Goal: Information Seeking & Learning: Learn about a topic

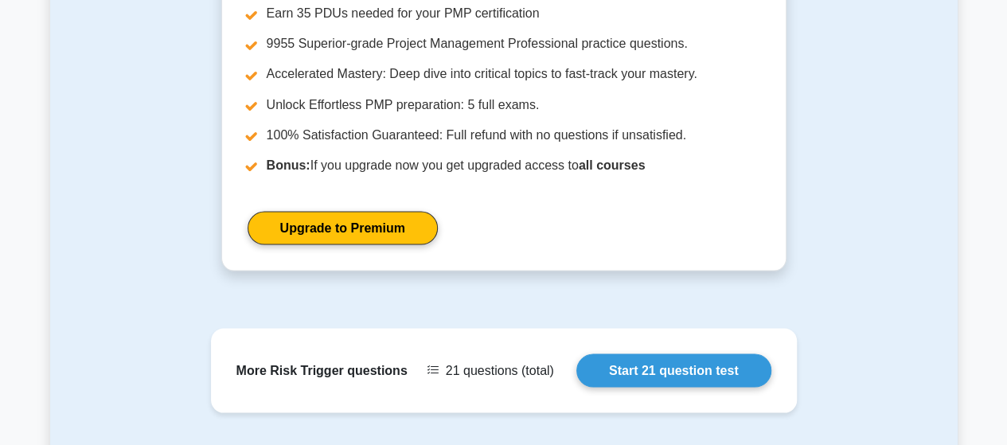
scroll to position [1345, 0]
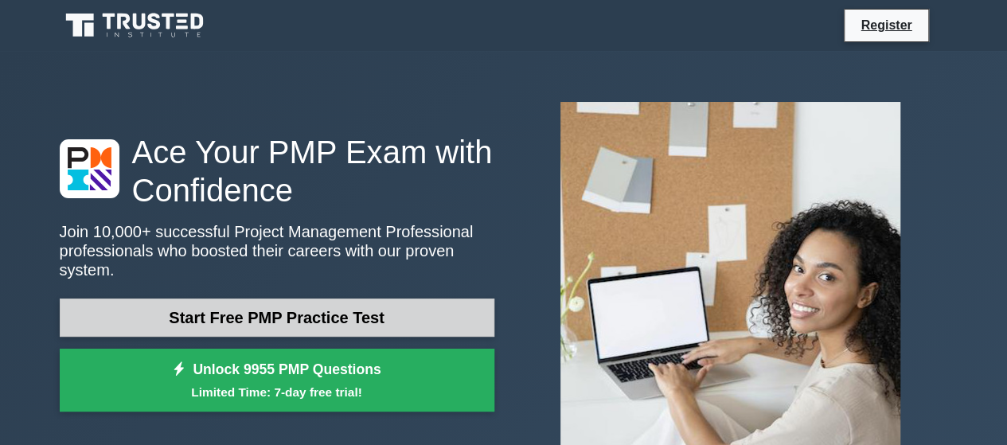
click at [283, 313] on link "Start Free PMP Practice Test" at bounding box center [277, 318] width 435 height 38
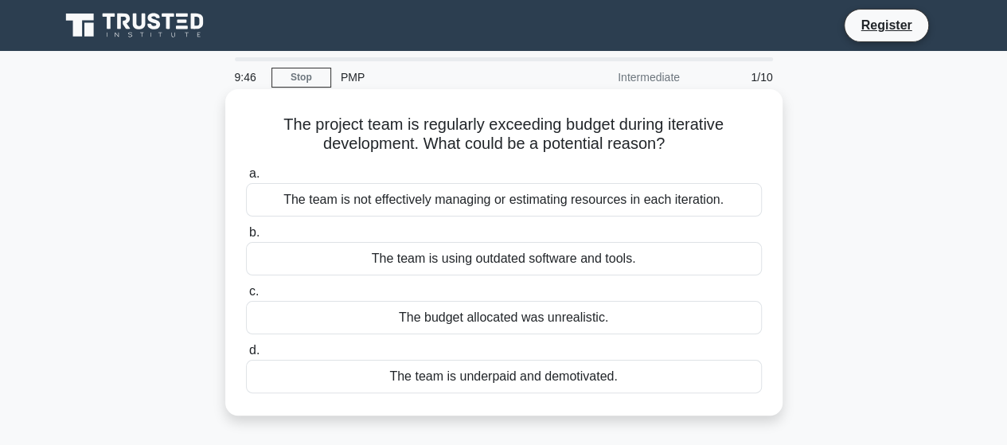
click at [525, 208] on div "The team is not effectively managing or estimating resources in each iteration." at bounding box center [504, 199] width 516 height 33
click at [246, 179] on input "a. The team is not effectively managing or estimating resources in each iterati…" at bounding box center [246, 174] width 0 height 10
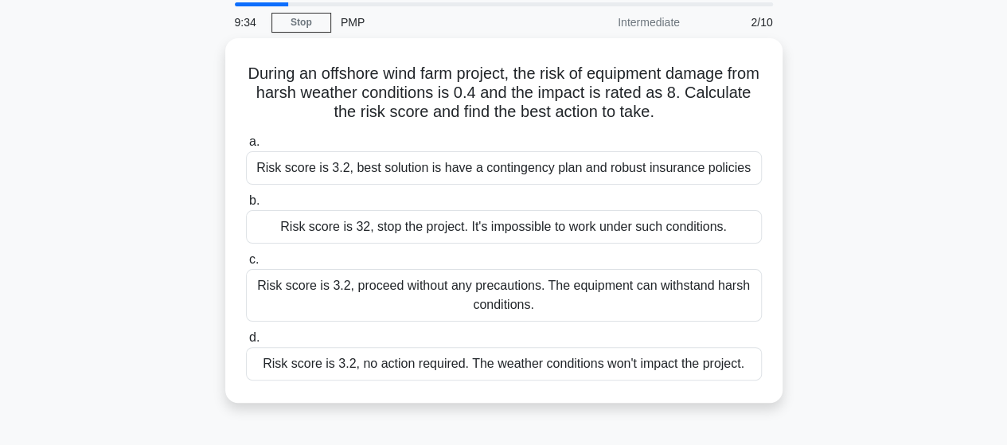
scroll to position [80, 0]
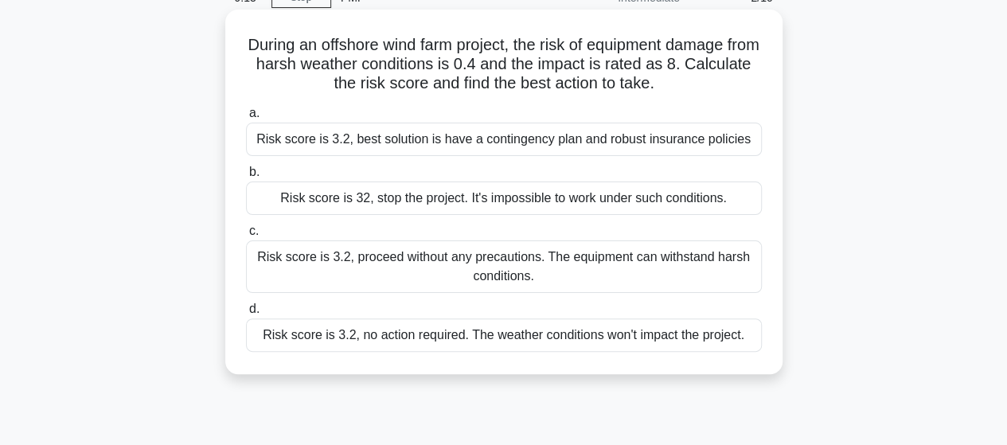
click at [521, 139] on div "Risk score is 3.2, best solution is have a contingency plan and robust insuranc…" at bounding box center [504, 139] width 516 height 33
click at [246, 119] on input "a. Risk score is 3.2, best solution is have a contingency plan and robust insur…" at bounding box center [246, 113] width 0 height 10
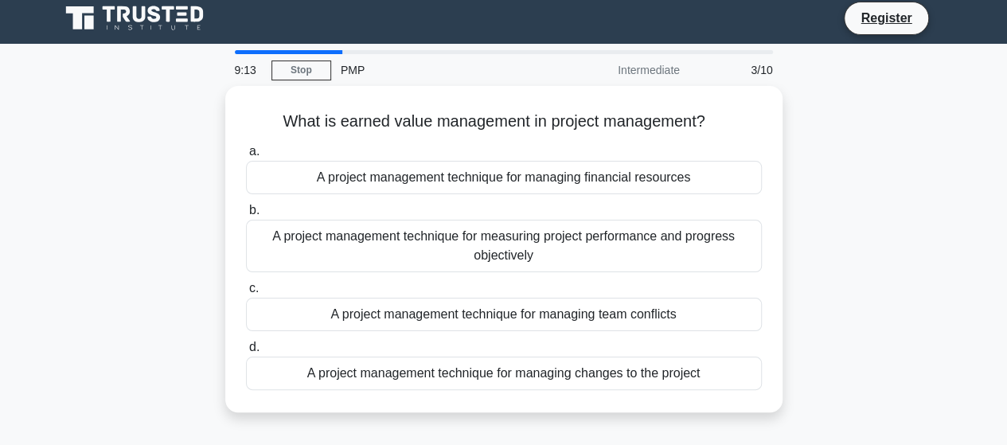
scroll to position [0, 0]
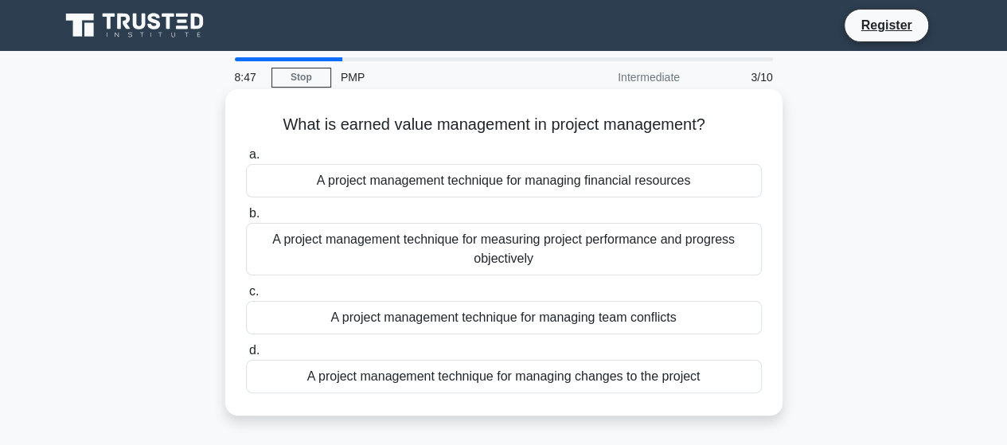
click at [499, 188] on div "A project management technique for managing financial resources" at bounding box center [504, 180] width 516 height 33
click at [246, 160] on input "a. A project management technique for managing financial resources" at bounding box center [246, 155] width 0 height 10
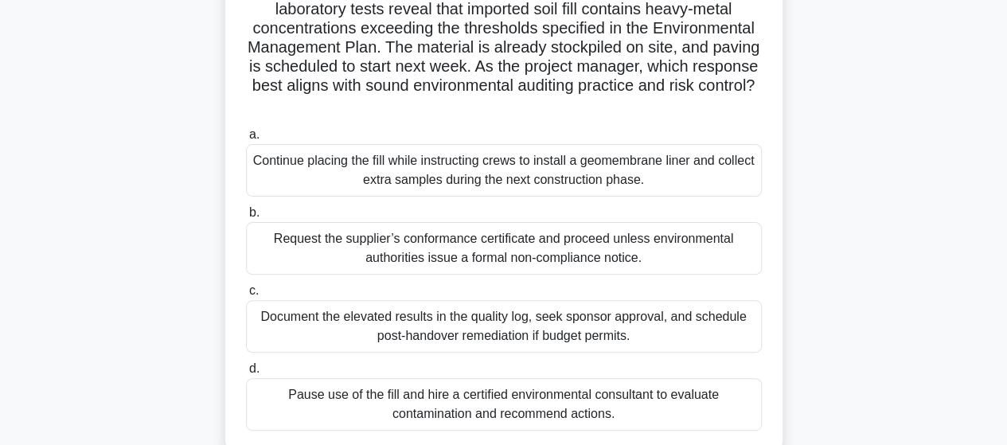
scroll to position [159, 0]
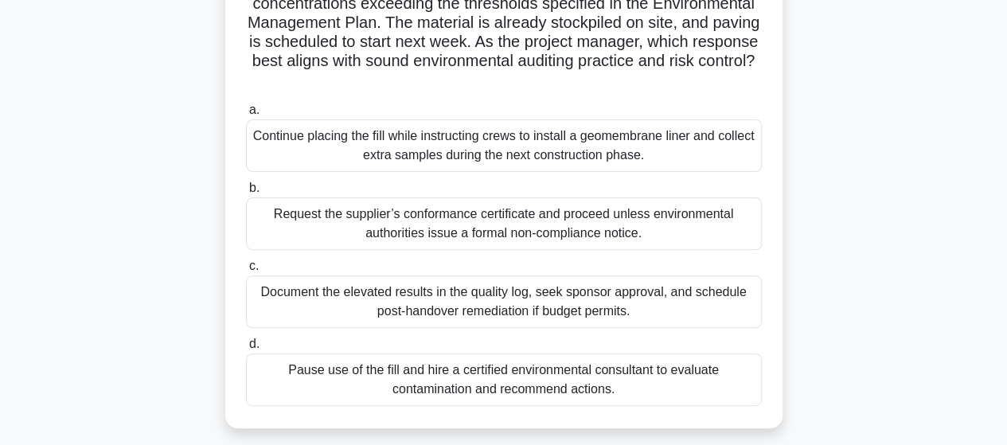
click at [589, 384] on div "Pause use of the fill and hire a certified environmental consultant to evaluate…" at bounding box center [504, 379] width 516 height 53
click at [246, 349] on input "d. Pause use of the fill and hire a certified environmental consultant to evalu…" at bounding box center [246, 344] width 0 height 10
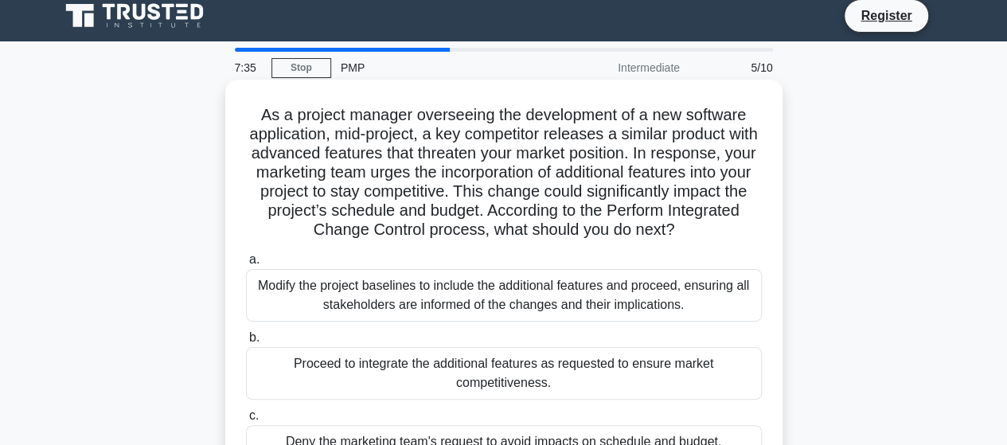
scroll to position [0, 0]
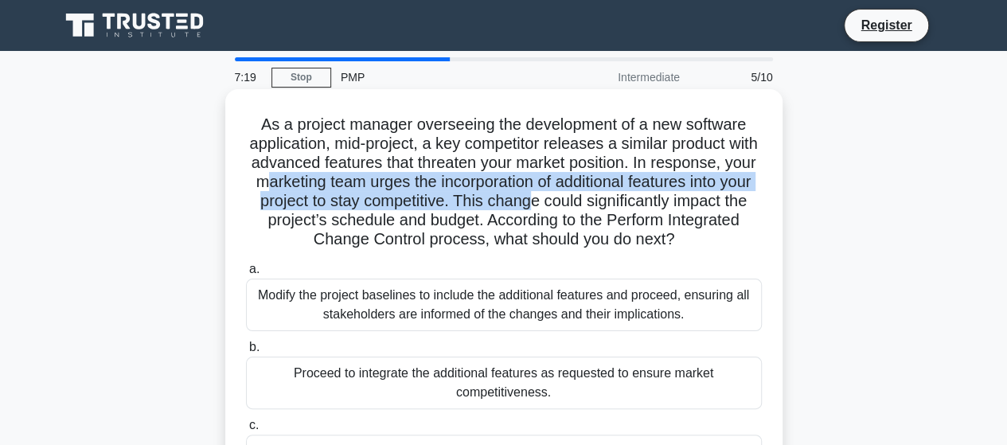
drag, startPoint x: 291, startPoint y: 181, endPoint x: 564, endPoint y: 211, distance: 274.7
click at [564, 211] on h5 "As a project manager overseeing the development of a new software application, …" at bounding box center [503, 182] width 519 height 135
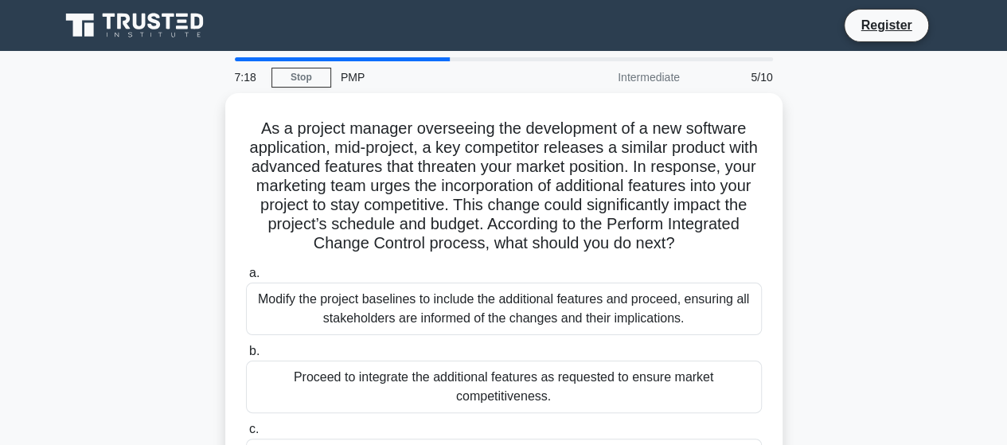
click at [218, 245] on div "As a project manager overseeing the development of a new software application, …" at bounding box center [504, 342] width 908 height 498
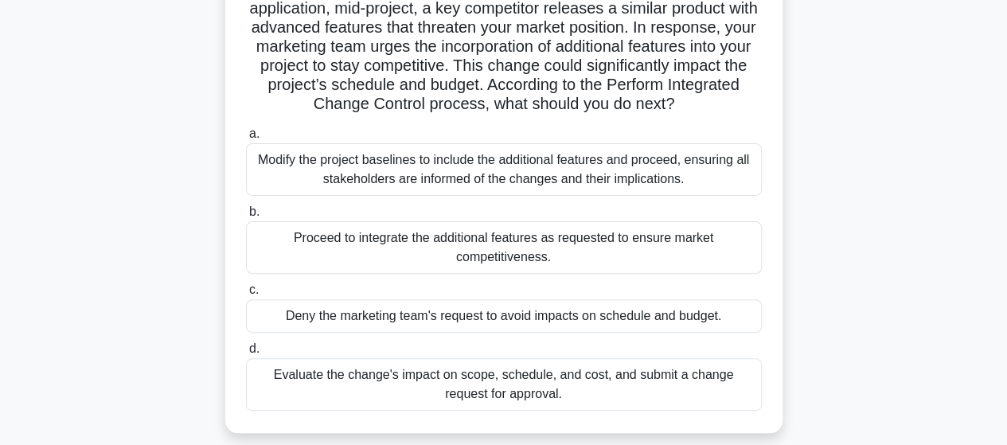
scroll to position [159, 0]
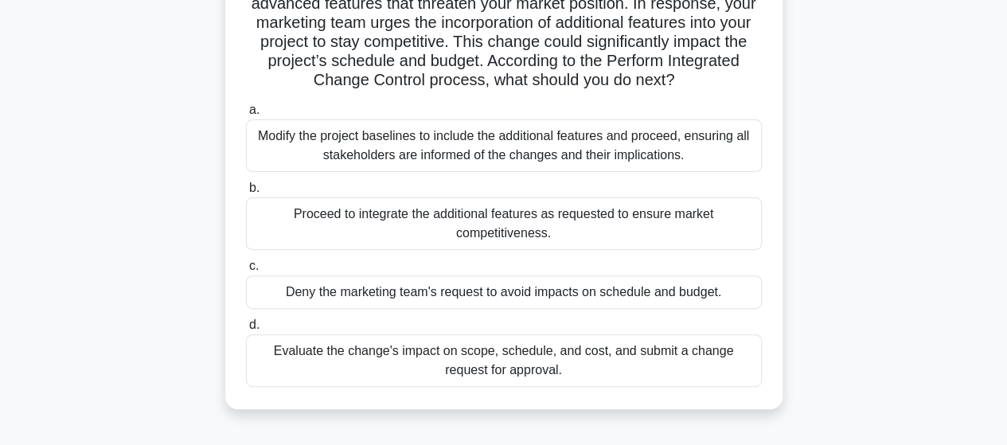
click at [587, 359] on div "Evaluate the change's impact on scope, schedule, and cost, and submit a change …" at bounding box center [504, 360] width 516 height 53
click at [246, 330] on input "d. Evaluate the change's impact on scope, schedule, and cost, and submit a chan…" at bounding box center [246, 325] width 0 height 10
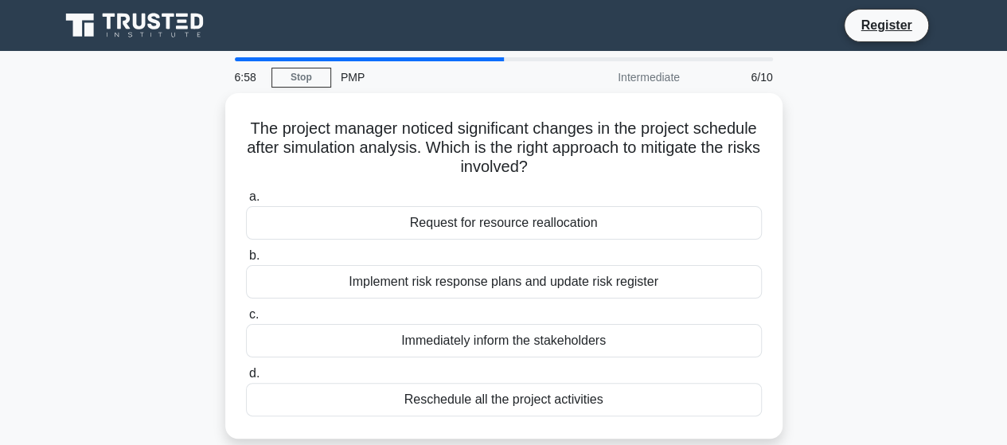
scroll to position [80, 0]
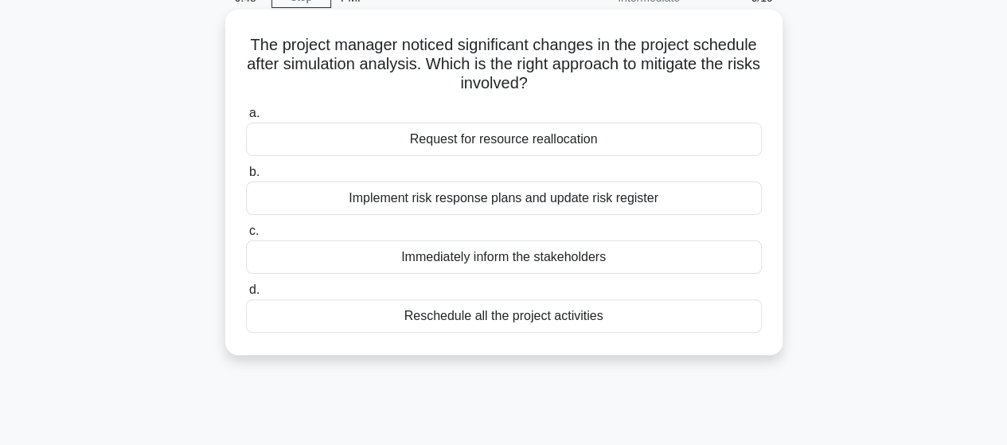
click at [519, 205] on div "Implement risk response plans and update risk register" at bounding box center [504, 198] width 516 height 33
click at [246, 178] on input "b. Implement risk response plans and update risk register" at bounding box center [246, 172] width 0 height 10
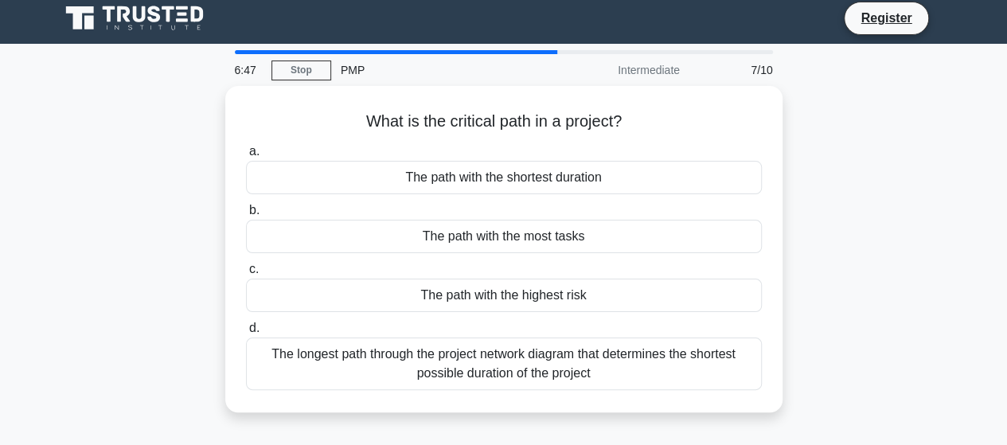
scroll to position [0, 0]
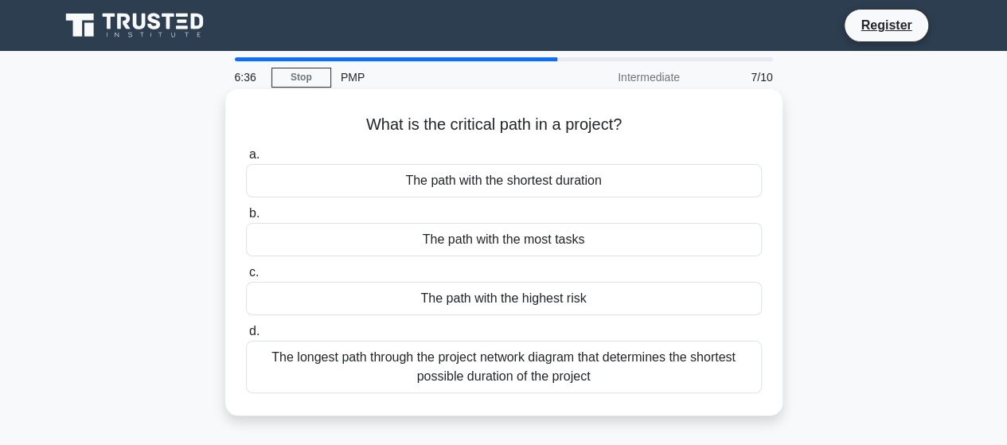
click at [525, 306] on div "The path with the highest risk" at bounding box center [504, 298] width 516 height 33
click at [246, 278] on input "c. The path with the highest risk" at bounding box center [246, 272] width 0 height 10
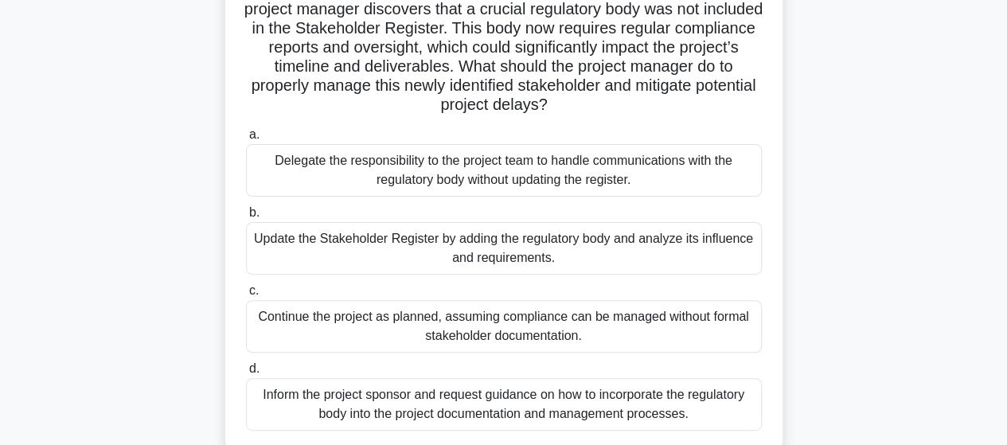
scroll to position [159, 0]
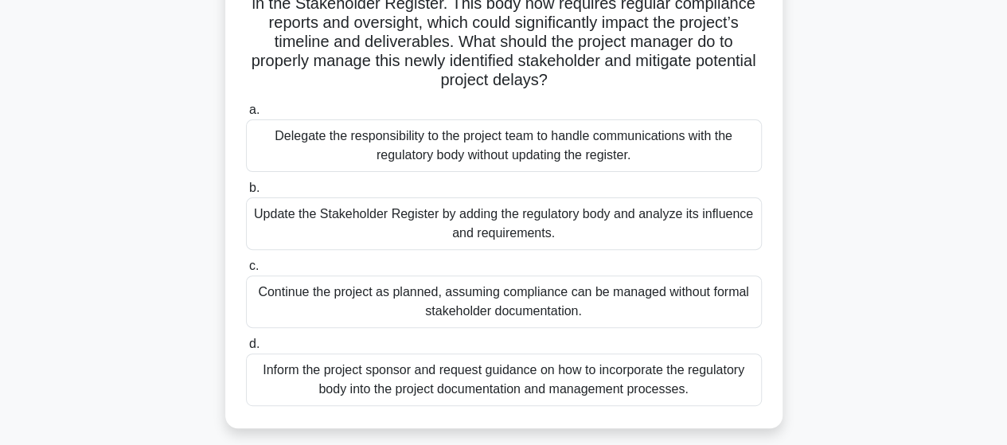
click at [482, 396] on div "Inform the project sponsor and request guidance on how to incorporate the regul…" at bounding box center [504, 379] width 516 height 53
click at [246, 349] on input "d. Inform the project sponsor and request guidance on how to incorporate the re…" at bounding box center [246, 344] width 0 height 10
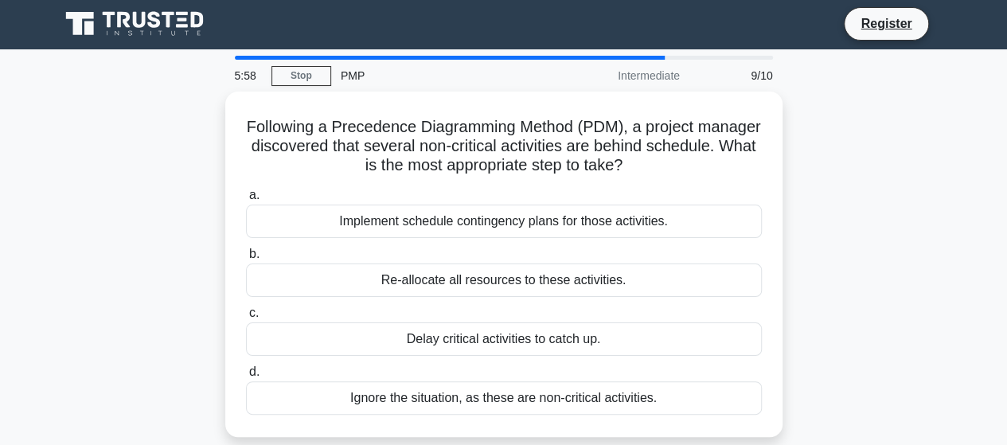
scroll to position [0, 0]
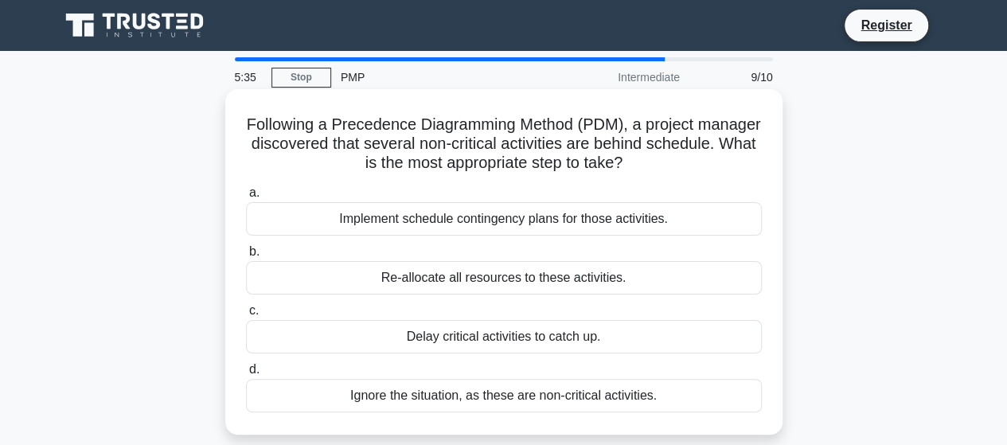
click at [567, 402] on div "Ignore the situation, as these are non-critical activities." at bounding box center [504, 395] width 516 height 33
click at [246, 375] on input "d. Ignore the situation, as these are non-critical activities." at bounding box center [246, 370] width 0 height 10
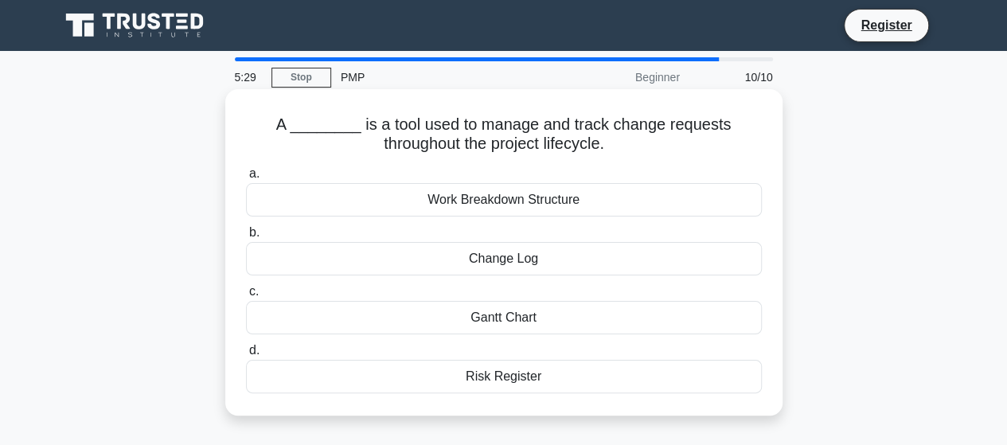
click at [509, 263] on div "Change Log" at bounding box center [504, 258] width 516 height 33
click at [246, 238] on input "b. Change Log" at bounding box center [246, 233] width 0 height 10
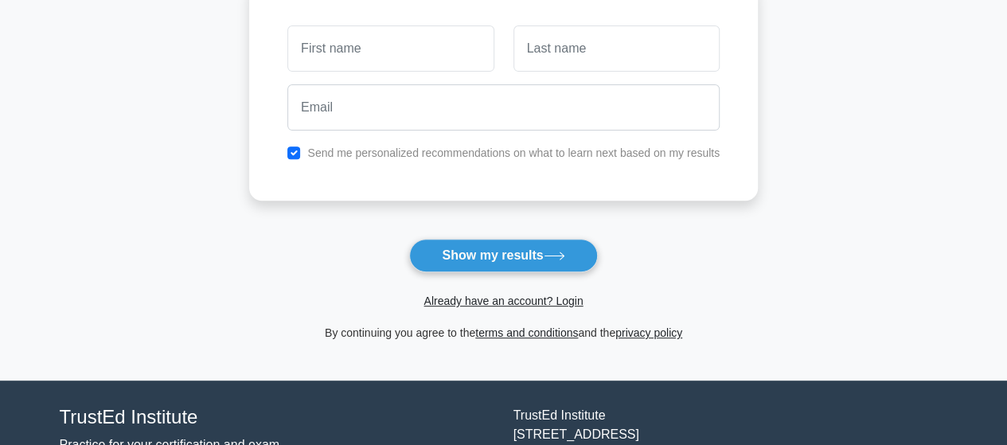
scroll to position [114, 0]
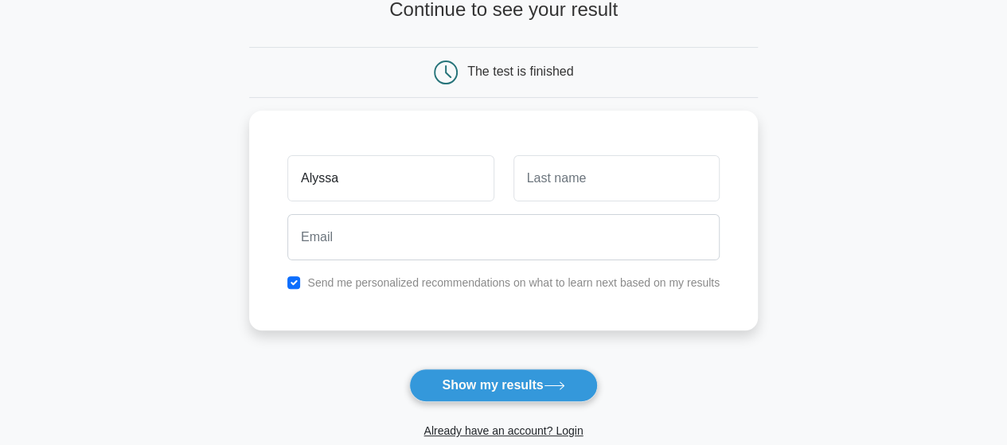
type input "Alyssa"
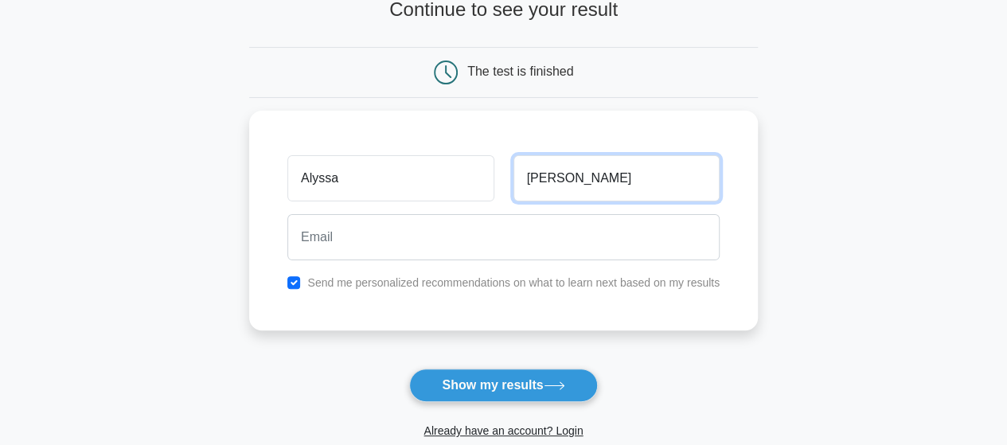
type input "Daughety"
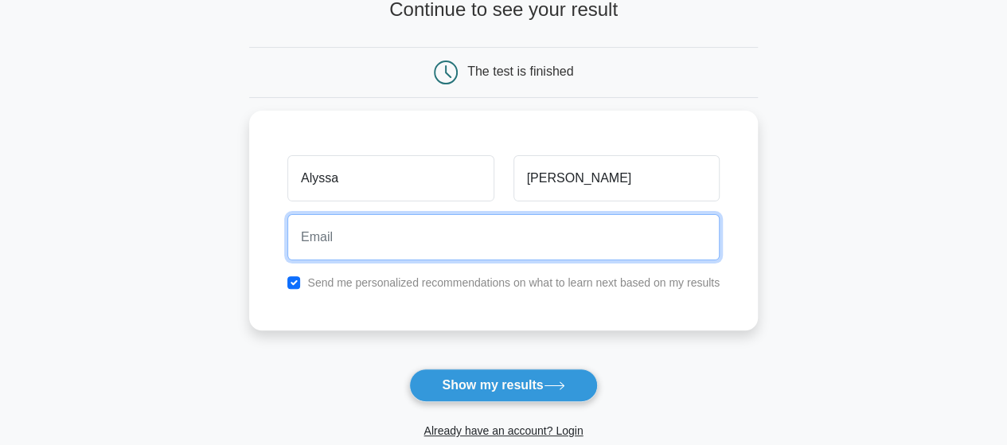
type input "B"
type input "A"
type input "aadaughety@gmail.com"
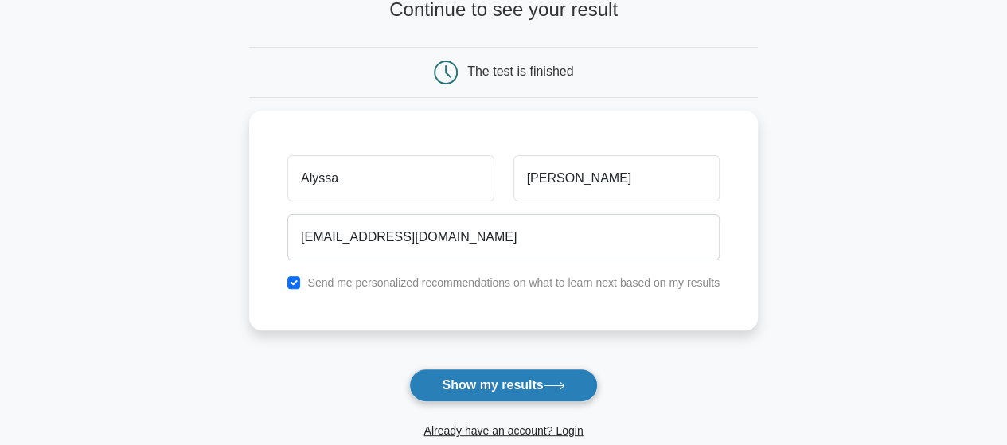
click at [506, 384] on button "Show my results" at bounding box center [503, 385] width 188 height 33
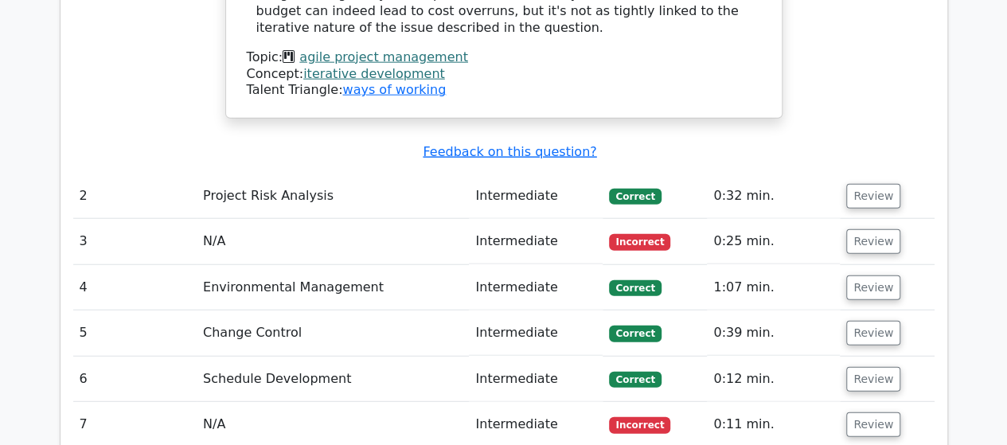
scroll to position [1911, 0]
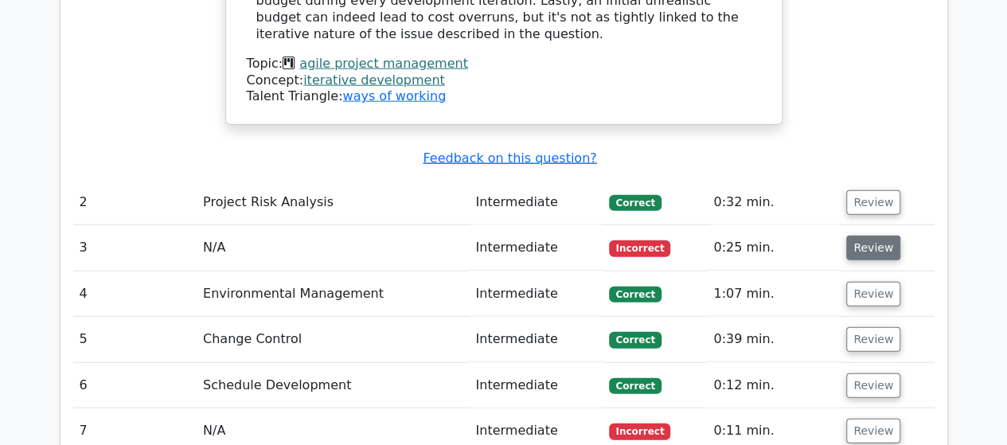
click at [866, 236] on button "Review" at bounding box center [873, 248] width 54 height 25
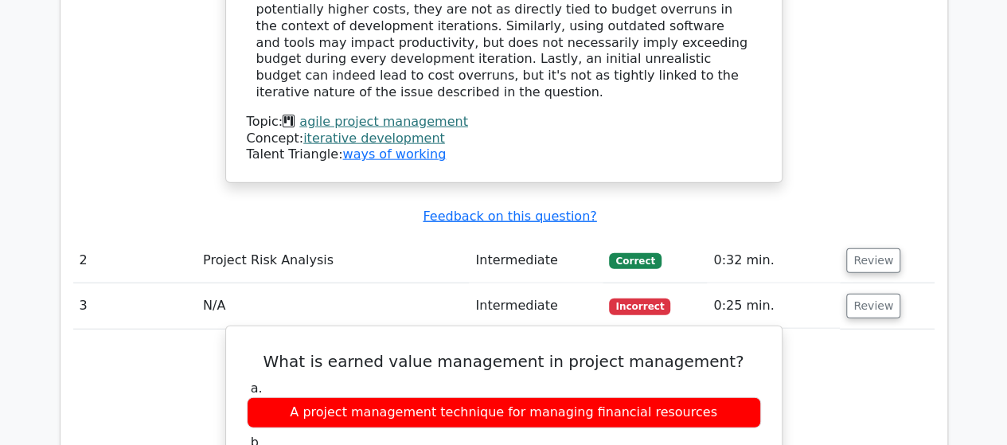
scroll to position [1831, 0]
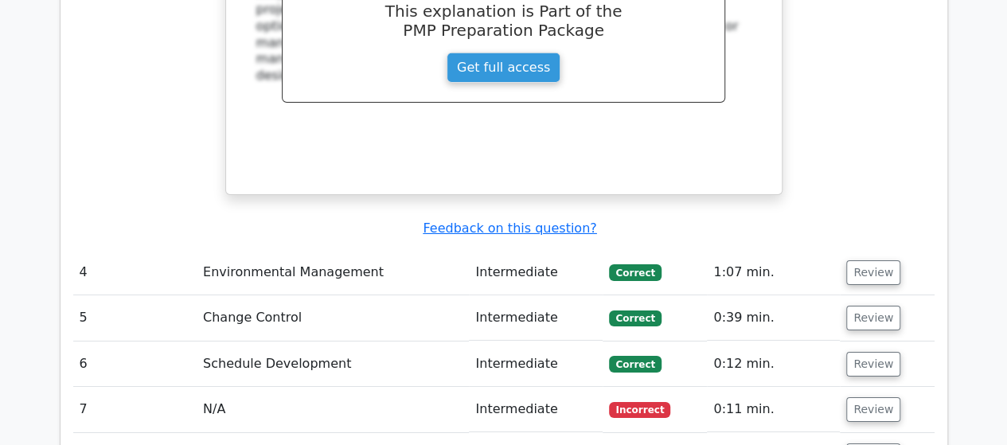
scroll to position [2547, 0]
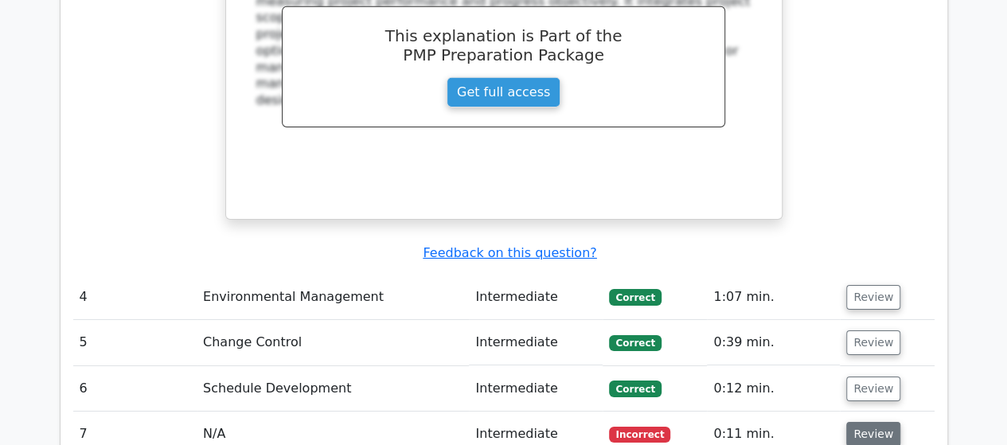
click at [880, 422] on button "Review" at bounding box center [873, 434] width 54 height 25
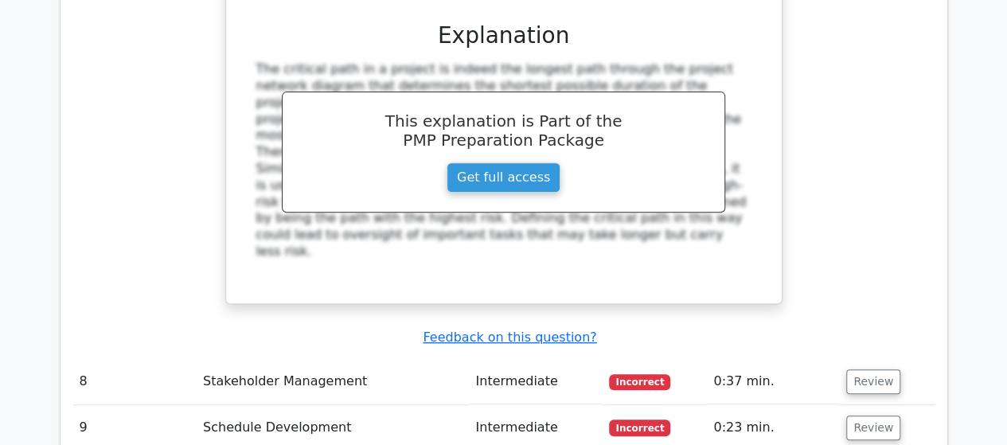
scroll to position [3343, 0]
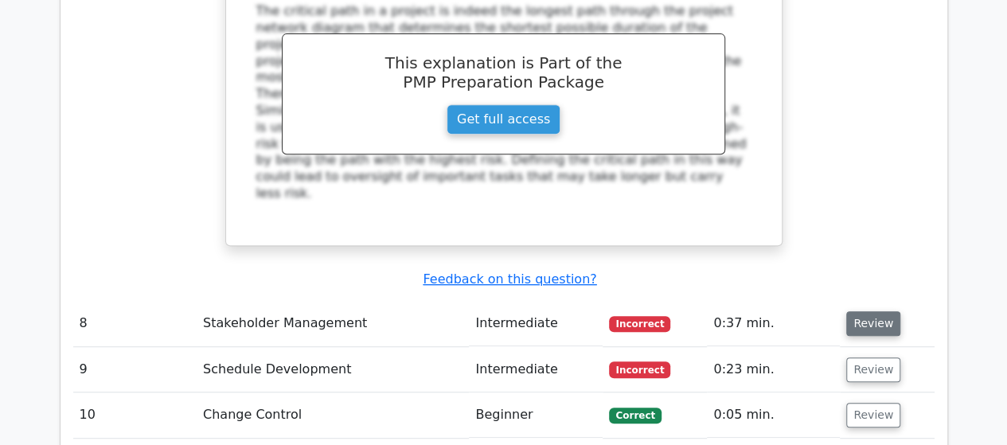
click at [877, 311] on button "Review" at bounding box center [873, 323] width 54 height 25
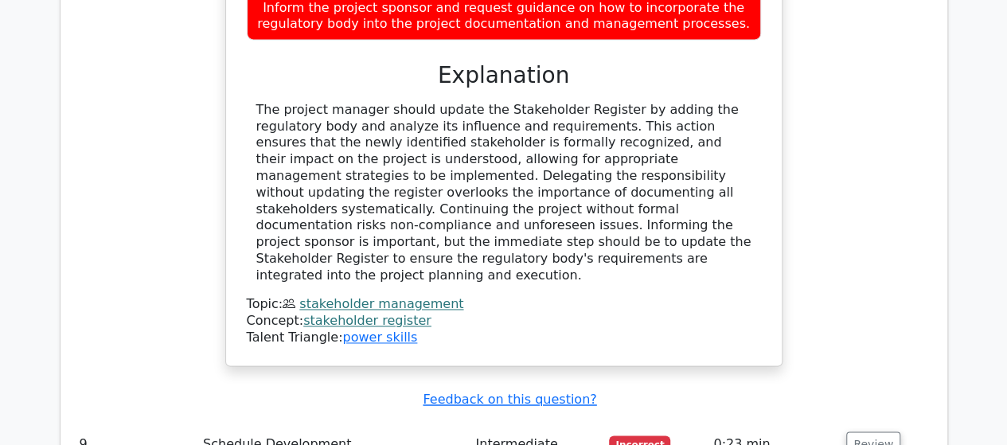
scroll to position [4140, 0]
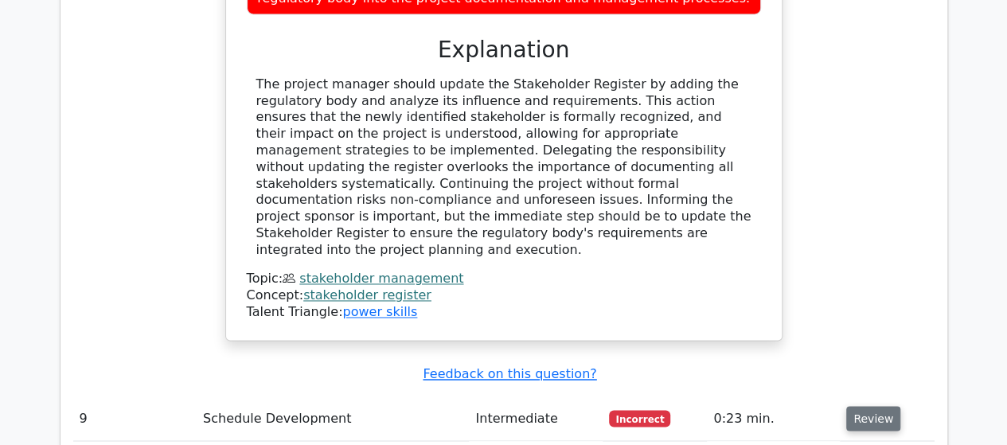
click at [874, 406] on button "Review" at bounding box center [873, 418] width 54 height 25
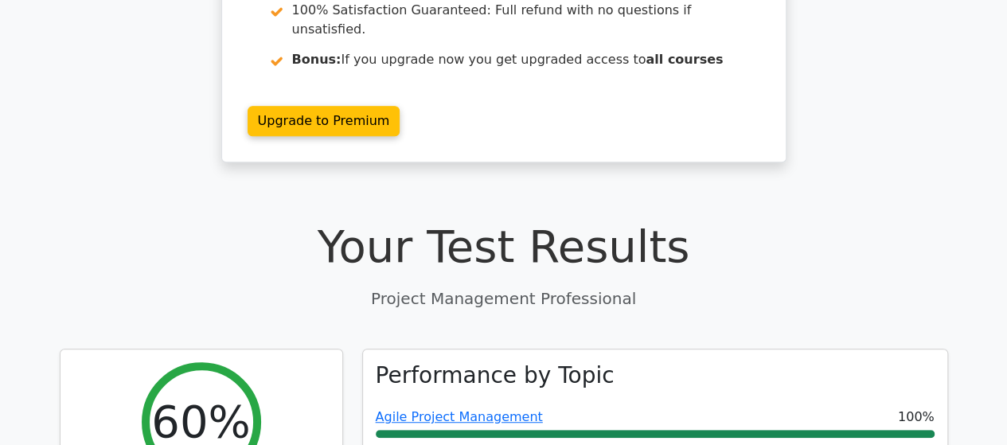
scroll to position [318, 0]
